Goal: Information Seeking & Learning: Learn about a topic

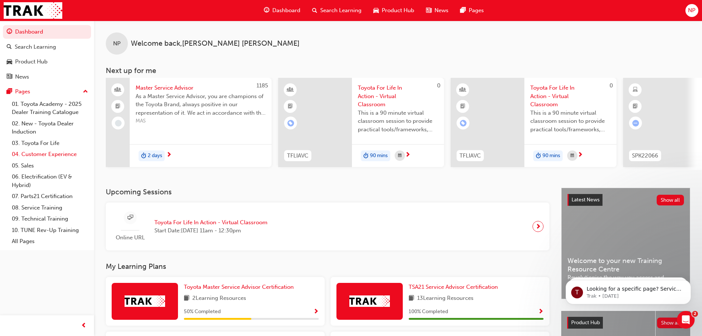
click at [73, 155] on link "04. Customer Experience" at bounding box center [50, 153] width 82 height 11
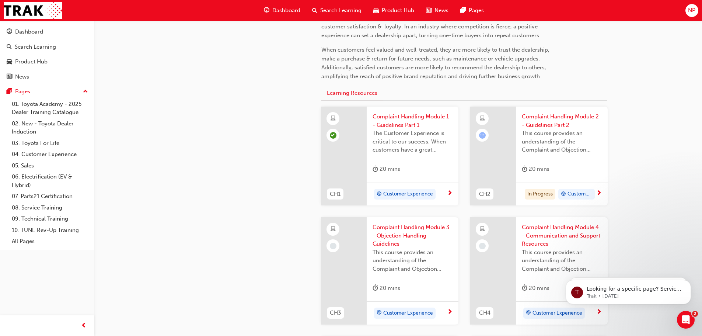
scroll to position [258, 0]
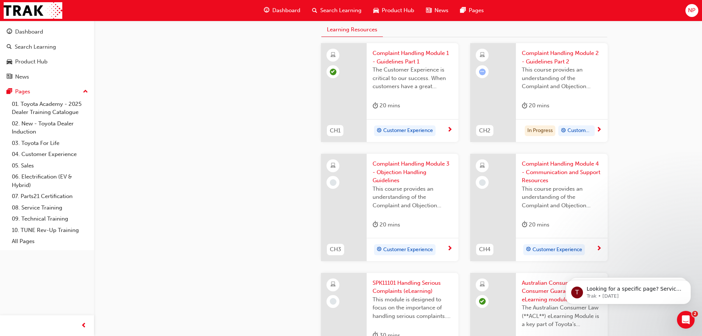
click at [545, 65] on span "Complaint Handling Module 2 - Guidelines Part 2" at bounding box center [562, 57] width 80 height 17
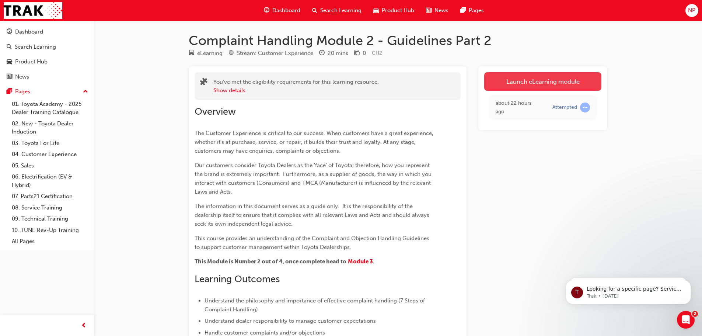
click at [513, 76] on link "Launch eLearning module" at bounding box center [542, 81] width 117 height 18
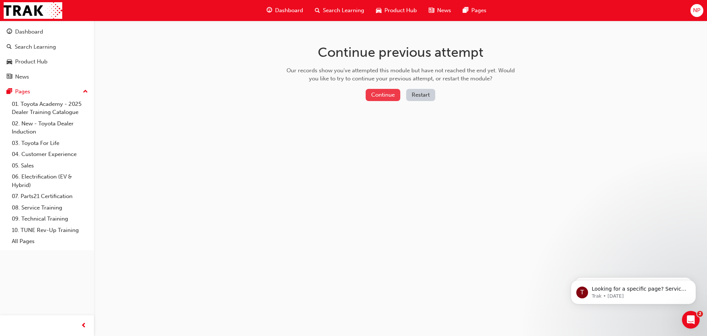
click at [382, 94] on button "Continue" at bounding box center [383, 95] width 35 height 12
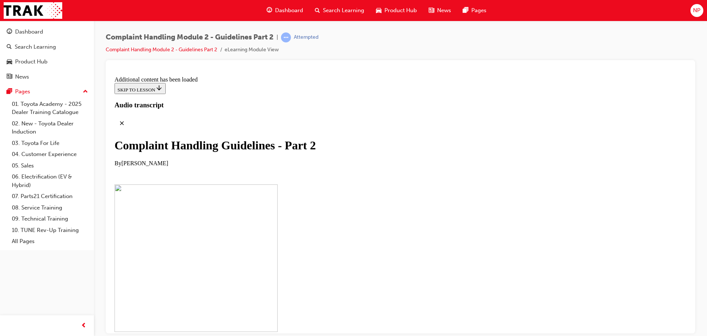
drag, startPoint x: 382, startPoint y: 94, endPoint x: 537, endPoint y: 21, distance: 171.9
click at [537, 21] on div "Dashboard Search Learning Product Hub News Pages NP" at bounding box center [353, 10] width 707 height 21
